Goal: Find specific page/section: Find specific page/section

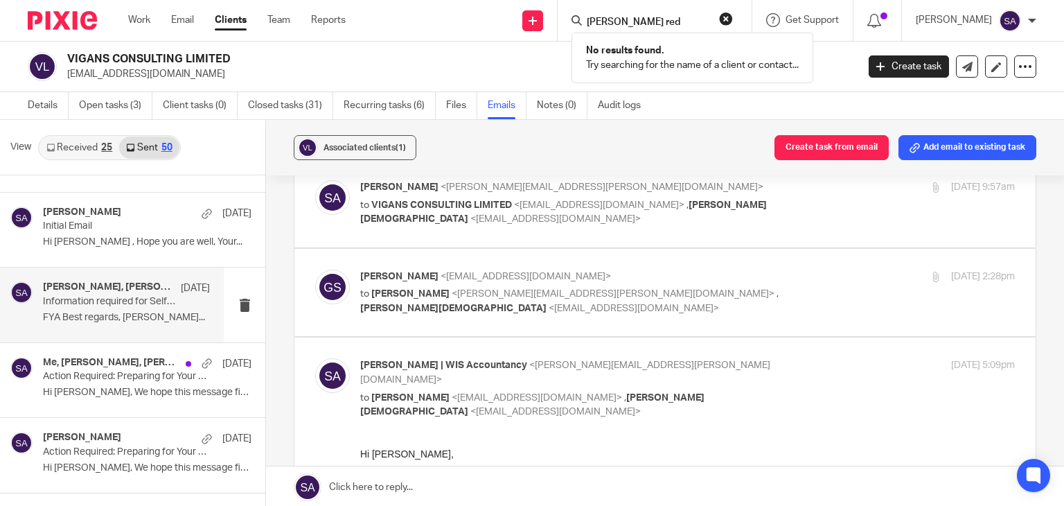
drag, startPoint x: 677, startPoint y: 21, endPoint x: 607, endPoint y: 6, distance: 71.8
click at [607, 6] on div "[PERSON_NAME] red No results found. Try searching for the name of a client or c…" at bounding box center [655, 20] width 194 height 41
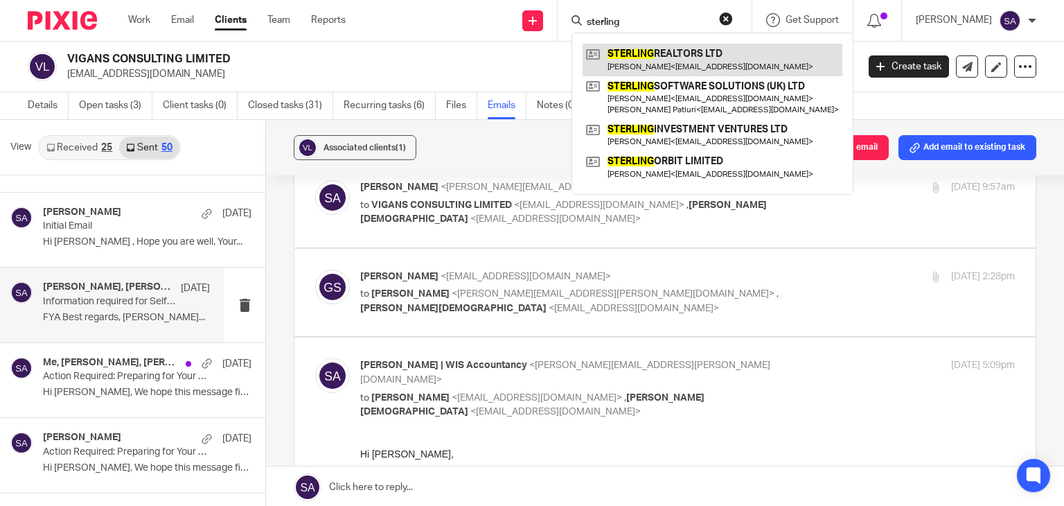
type input "sterling"
click at [760, 45] on link at bounding box center [713, 60] width 260 height 32
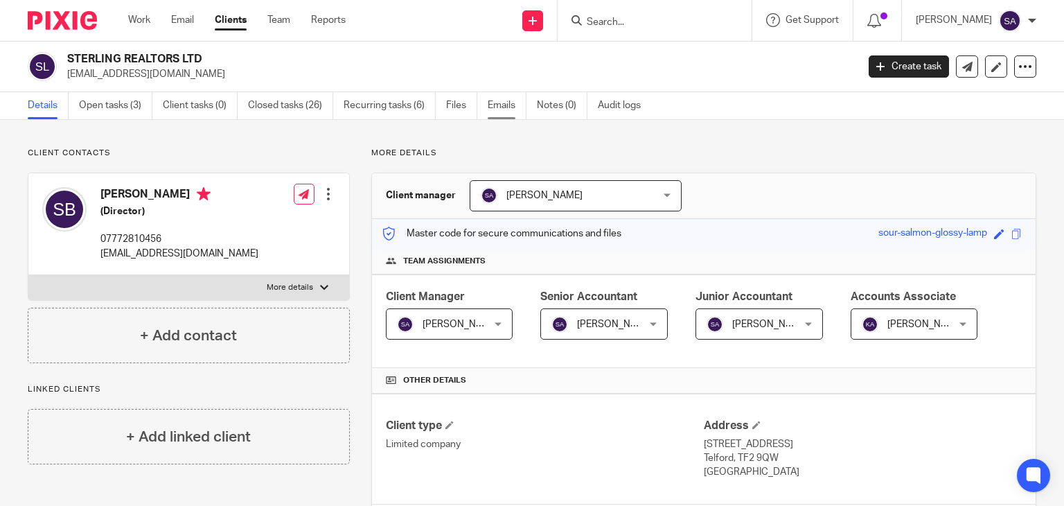
click at [508, 103] on link "Emails" at bounding box center [507, 105] width 39 height 27
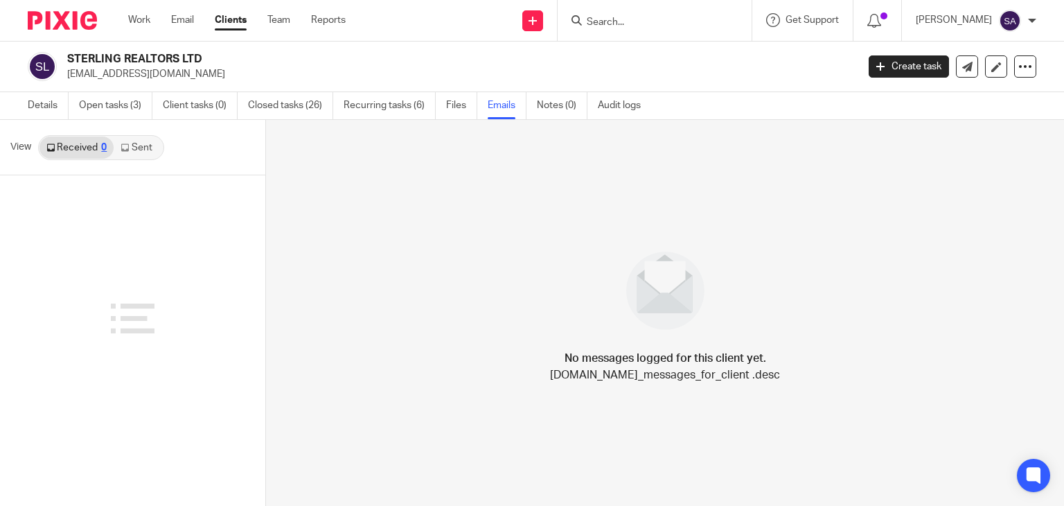
click at [157, 152] on link "Sent" at bounding box center [138, 148] width 49 height 22
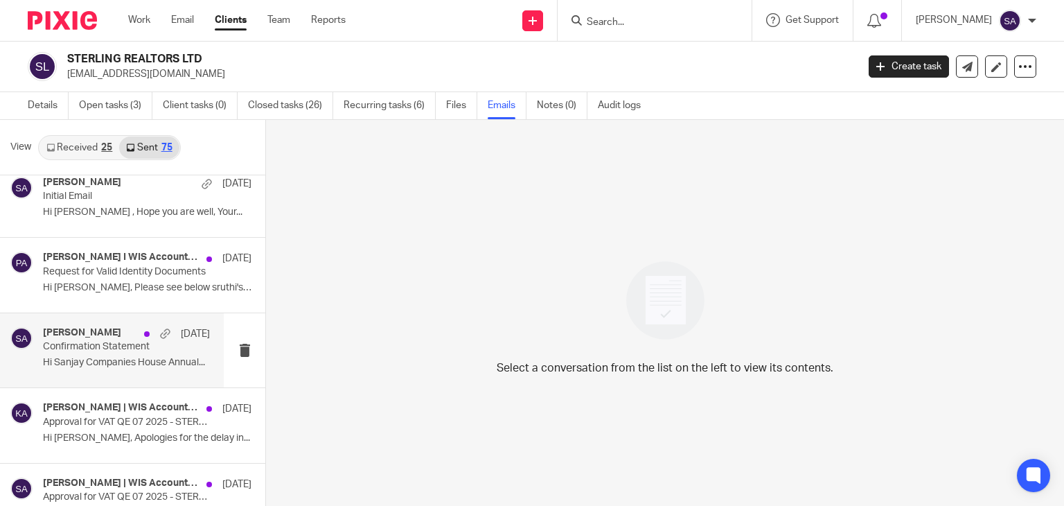
scroll to position [208, 0]
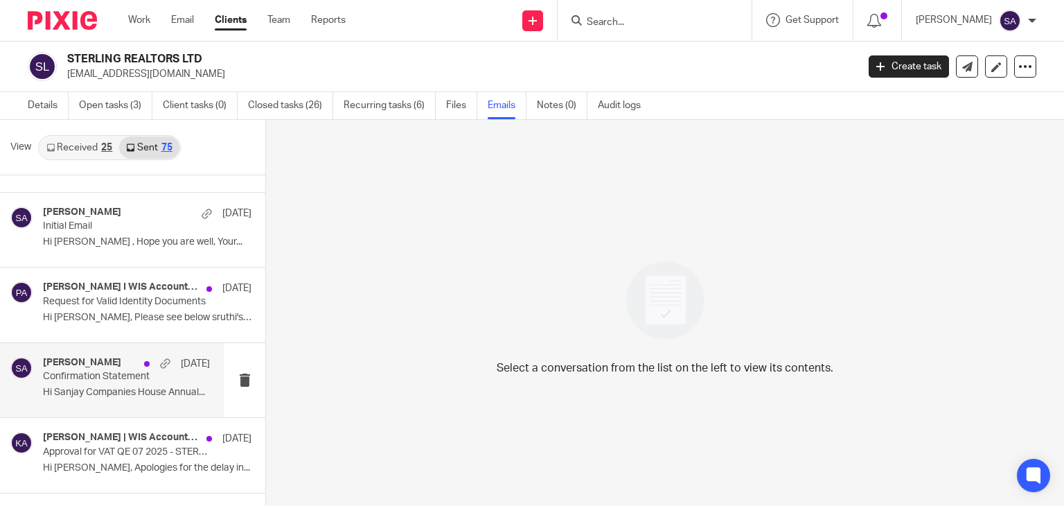
click at [115, 378] on p "Confirmation Statement" at bounding box center [110, 377] width 134 height 12
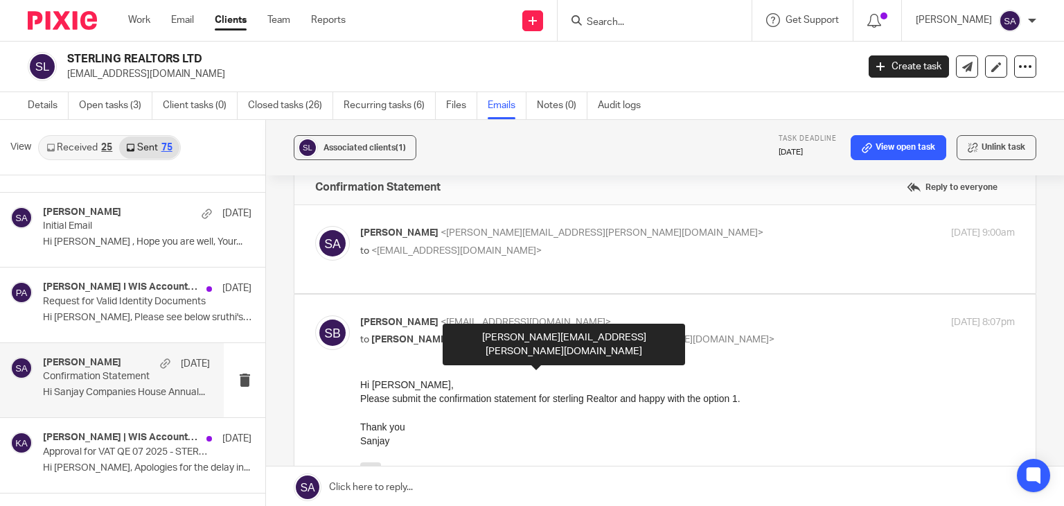
scroll to position [0, 0]
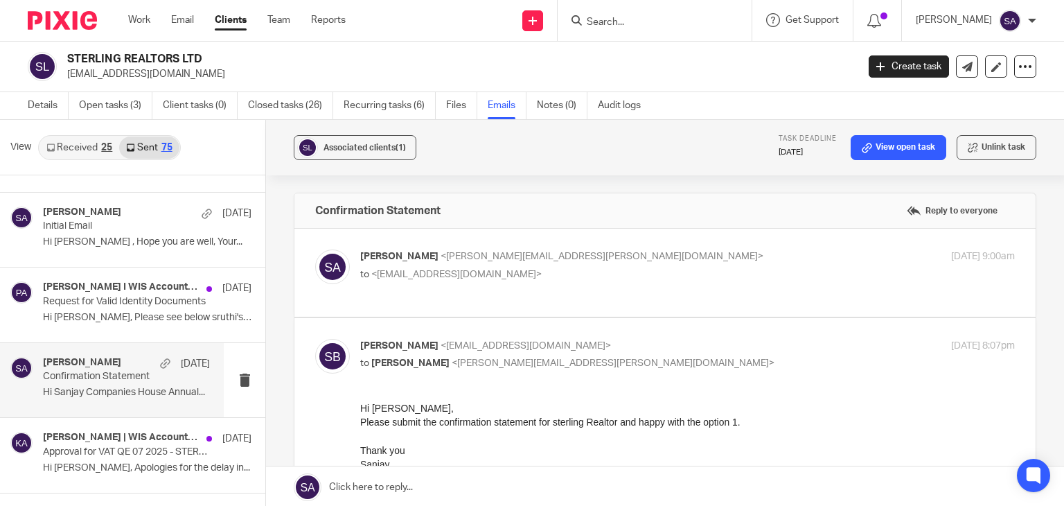
click at [311, 270] on label at bounding box center [666, 273] width 742 height 88
click at [315, 249] on input "checkbox" at bounding box center [315, 249] width 1 height 1
checkbox input "true"
